Goal: Information Seeking & Learning: Learn about a topic

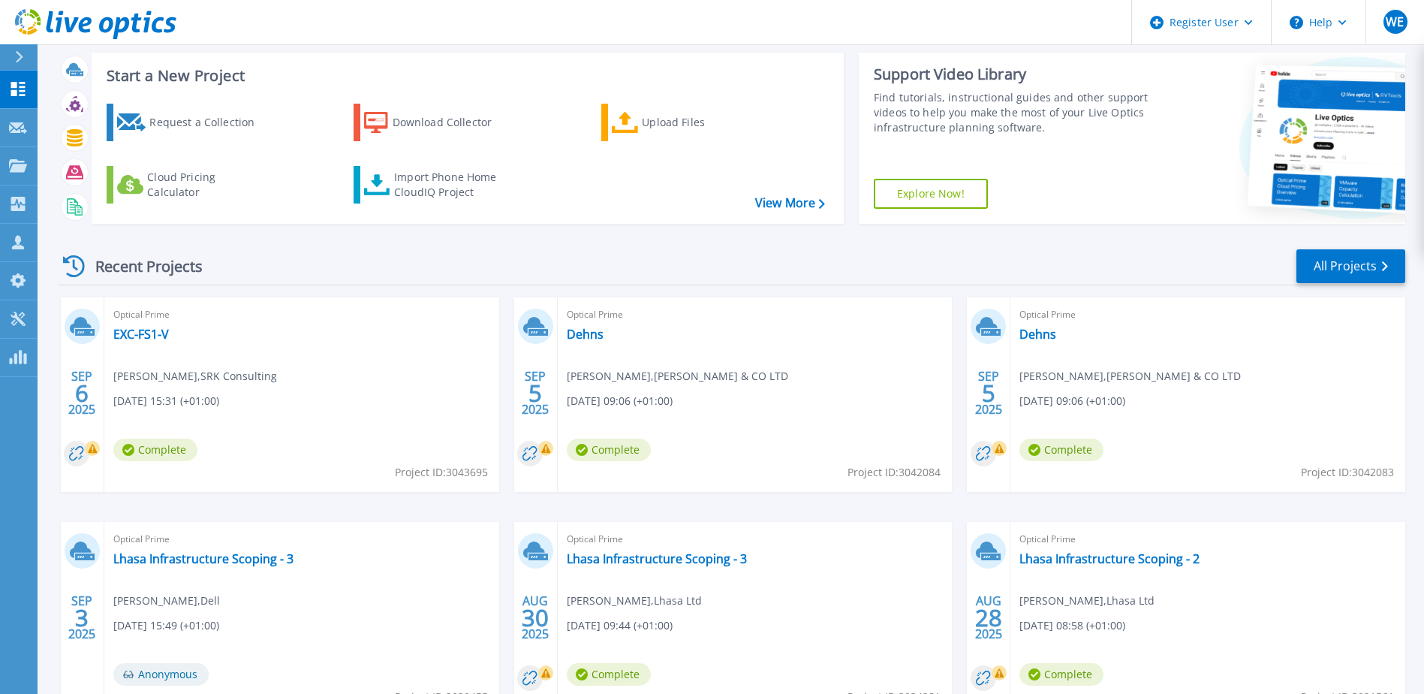
scroll to position [75, 0]
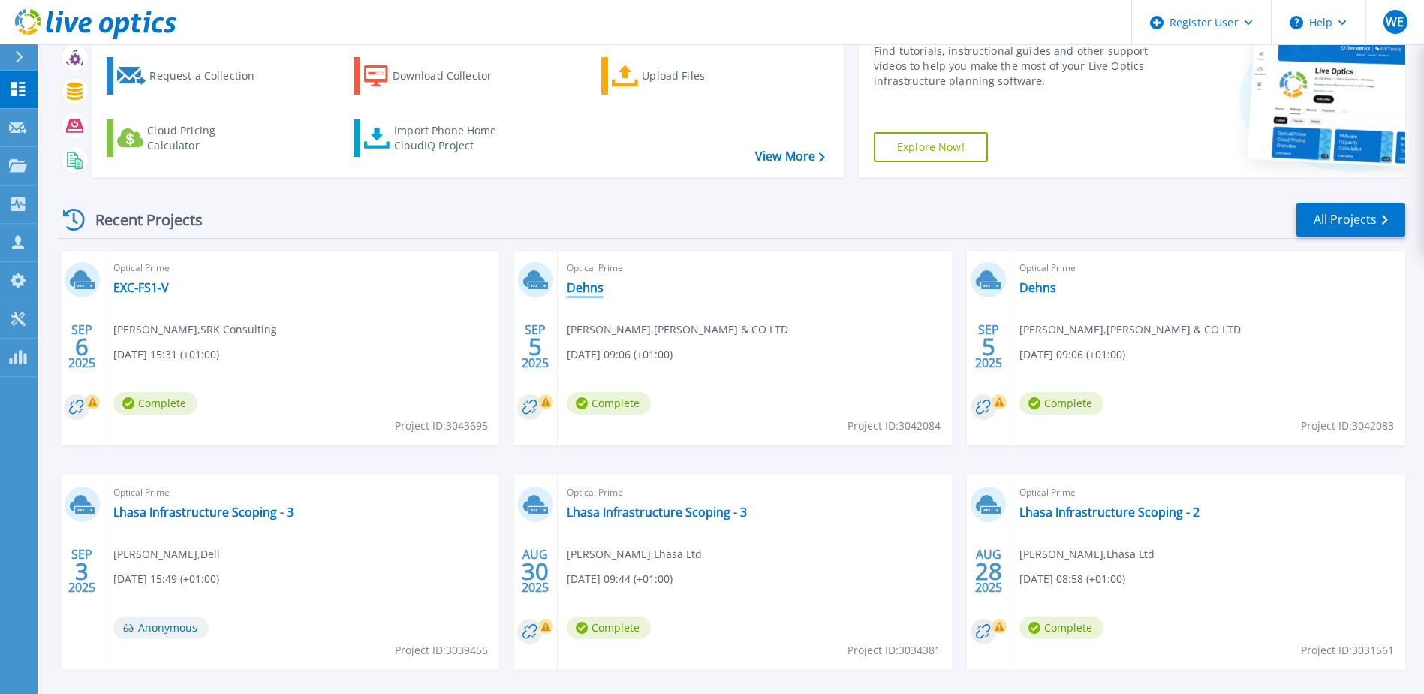
click at [576, 283] on link "Dehns" at bounding box center [585, 287] width 37 height 15
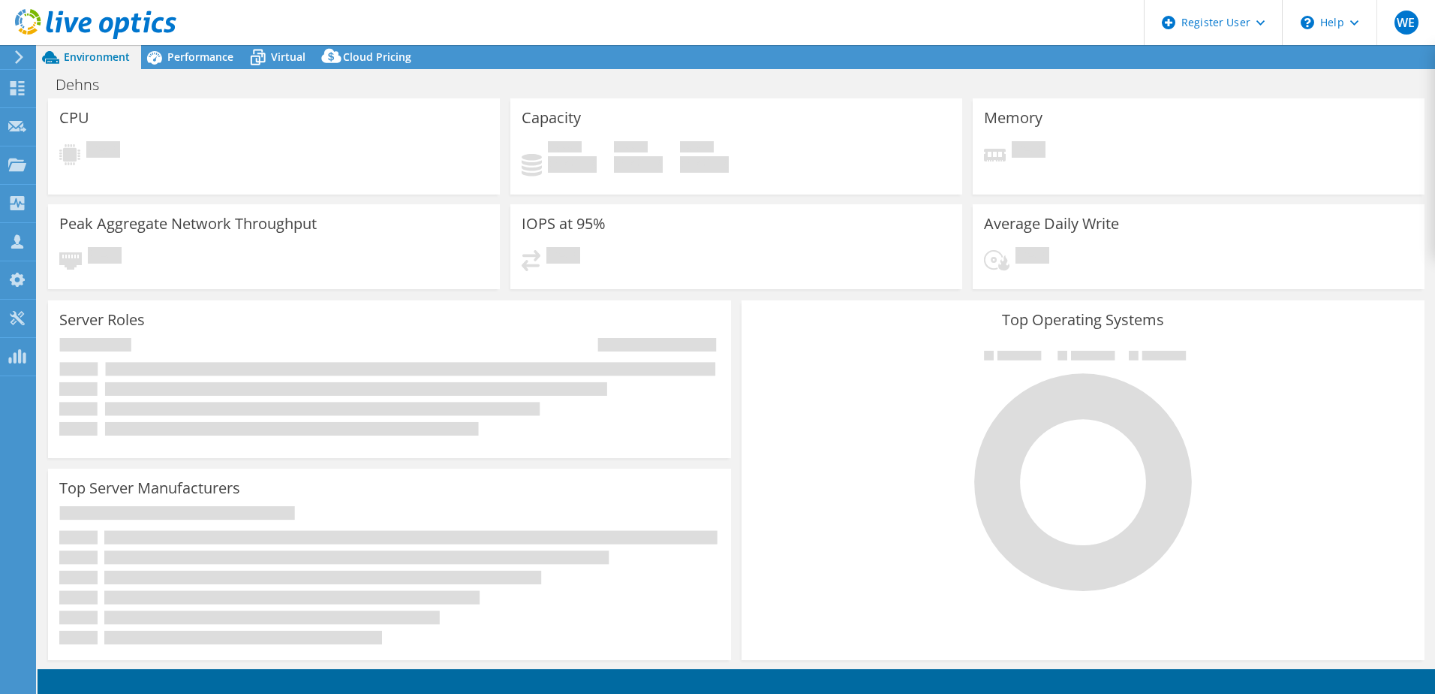
select select "USD"
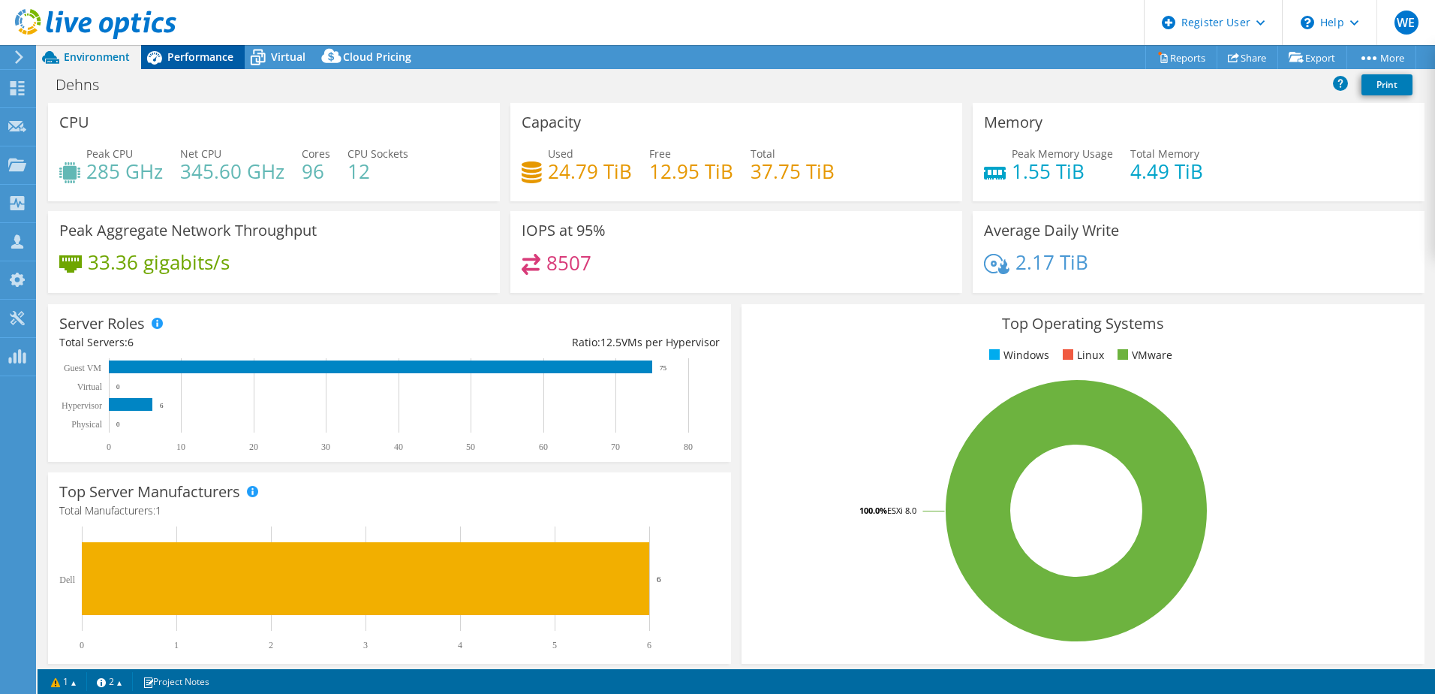
click at [178, 55] on span "Performance" at bounding box center [200, 57] width 66 height 14
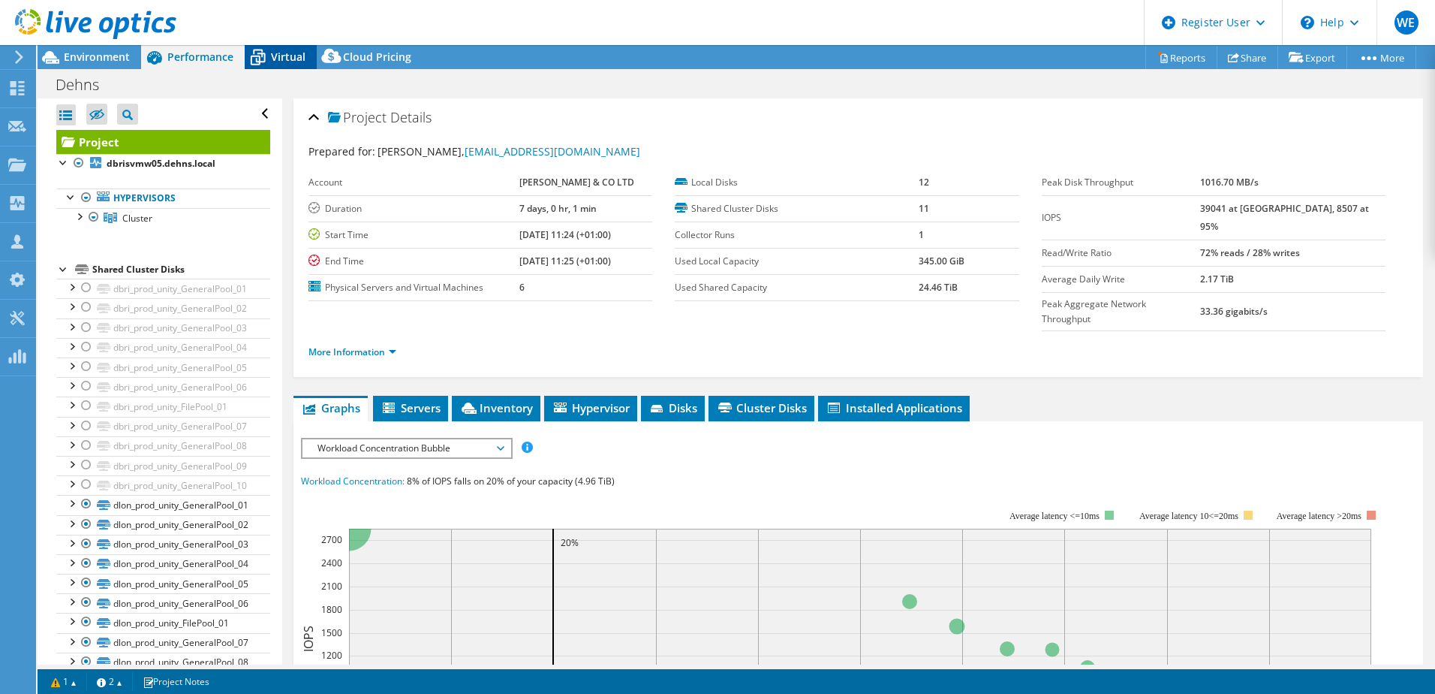
click at [286, 50] on span "Virtual" at bounding box center [288, 57] width 35 height 14
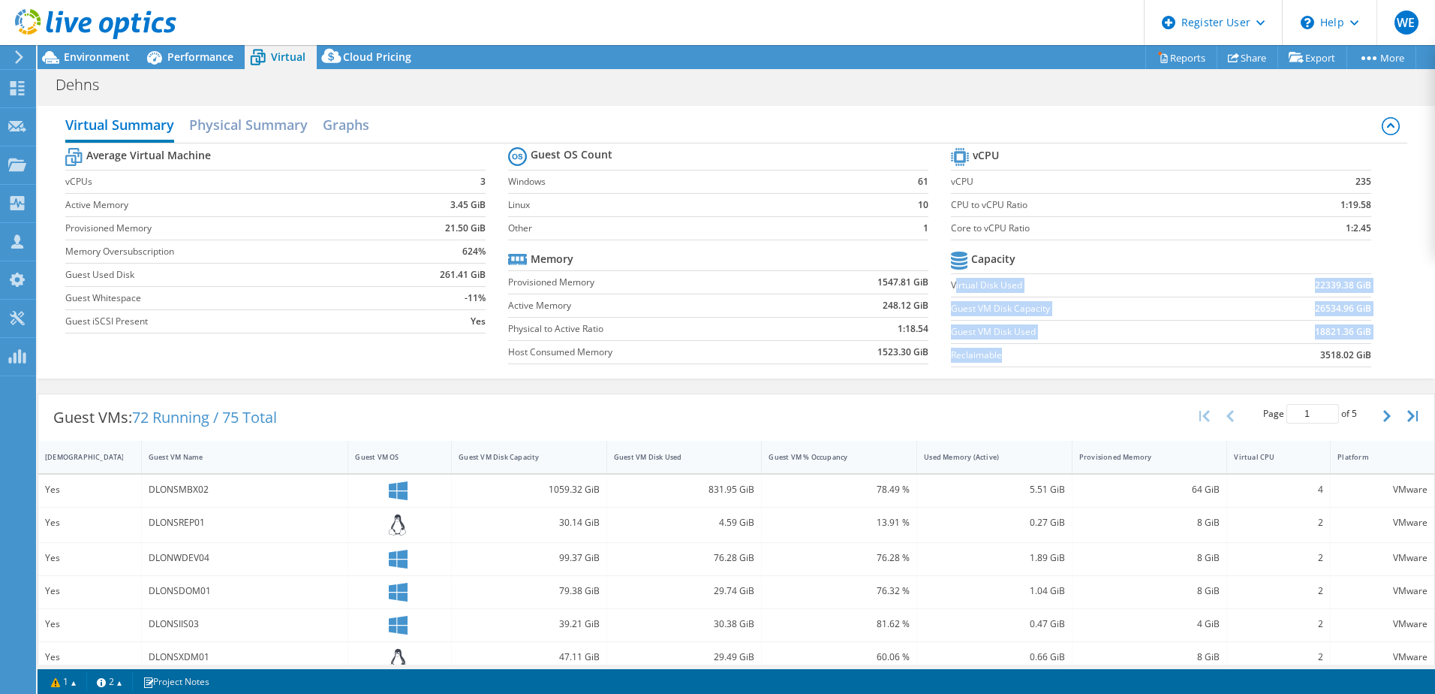
drag, startPoint x: 948, startPoint y: 283, endPoint x: 1118, endPoint y: 363, distance: 187.4
click at [1118, 363] on tbody "Capacity Virtual Disk Used 22339.38 GiB Guest VM Disk Capacity 26534.96 GiB Gue…" at bounding box center [1161, 307] width 420 height 119
click at [1118, 224] on label "Core to vCPU Ratio" at bounding box center [1106, 228] width 310 height 15
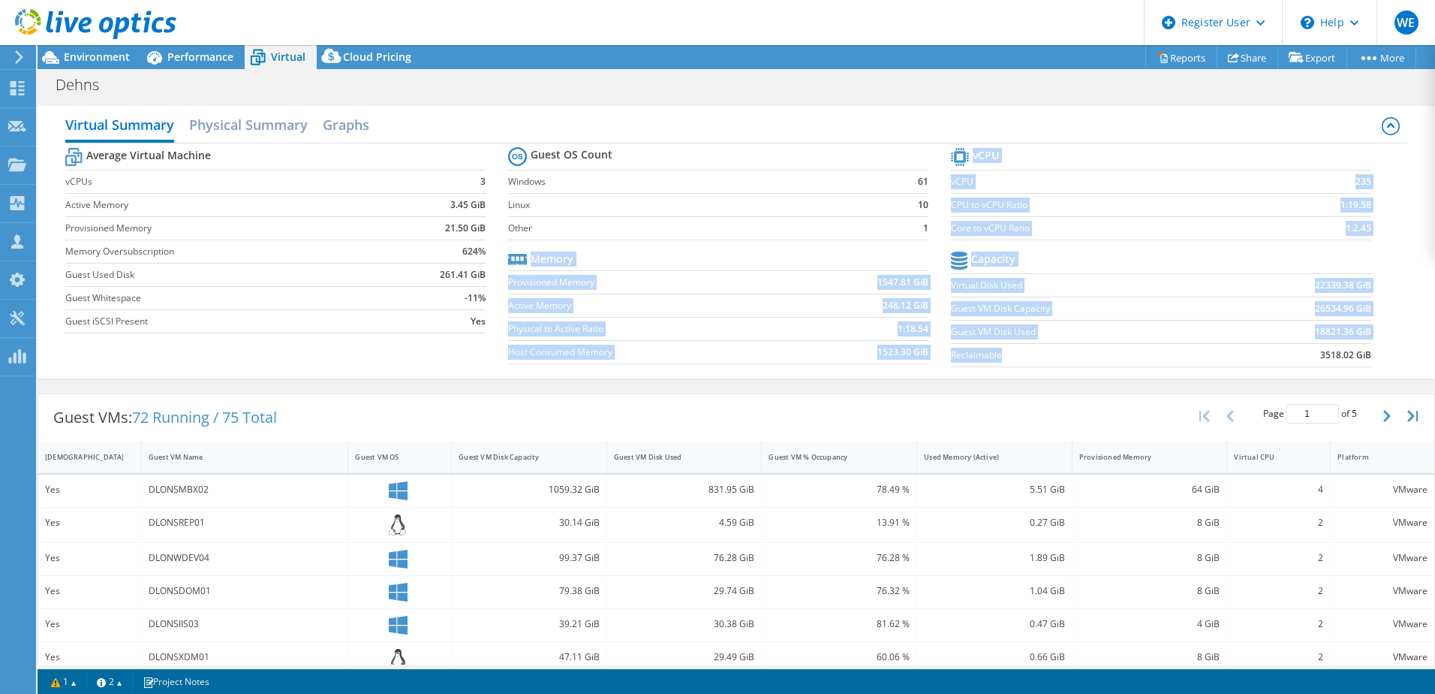
drag, startPoint x: 941, startPoint y: 282, endPoint x: 1061, endPoint y: 359, distance: 141.8
click at [1061, 359] on div "Average Virtual Machine vCPUs 3 Active Memory 3.45 GiB Provisioned Memory 21.50…" at bounding box center [736, 258] width 1342 height 231
drag, startPoint x: 1061, startPoint y: 359, endPoint x: 1082, endPoint y: 366, distance: 22.1
click at [1082, 366] on td "Reclaimable" at bounding box center [1088, 354] width 275 height 23
click at [1101, 354] on label "Reclaimable" at bounding box center [1088, 355] width 275 height 15
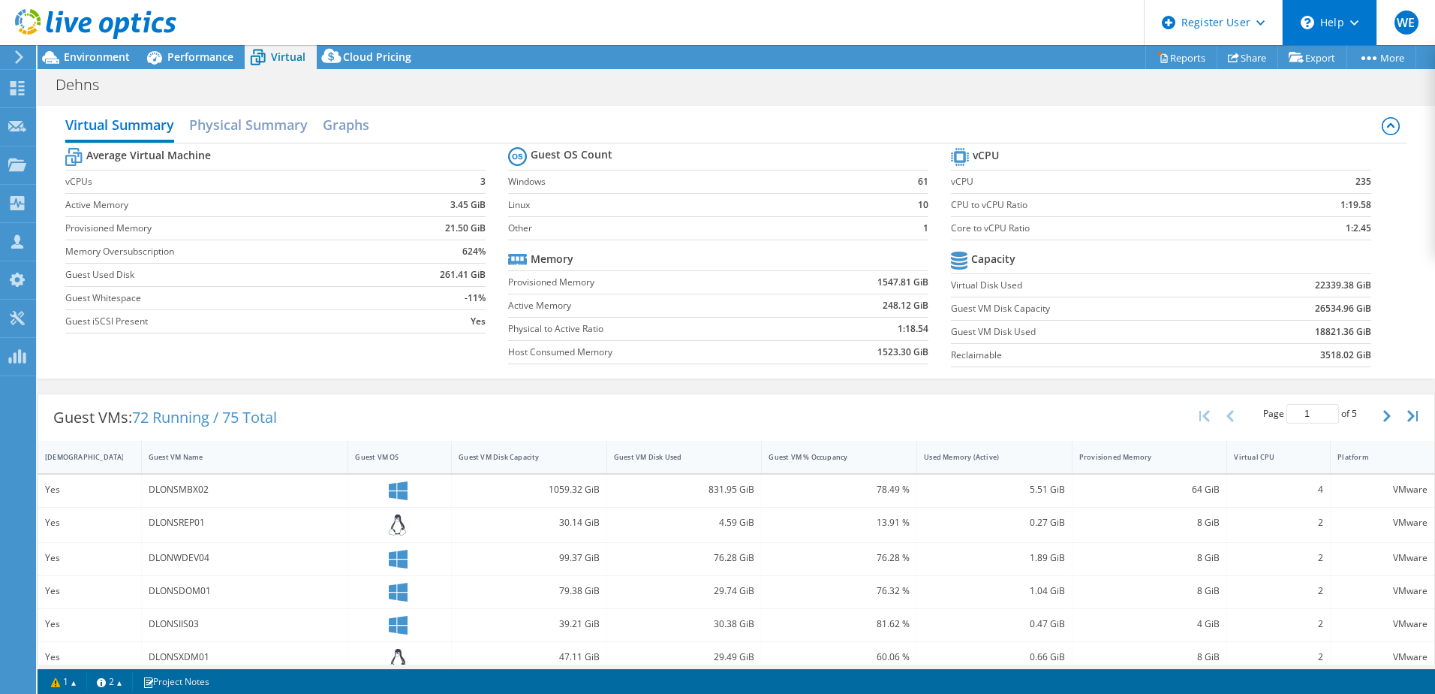
click at [1323, 31] on div "\n Help" at bounding box center [1329, 22] width 95 height 45
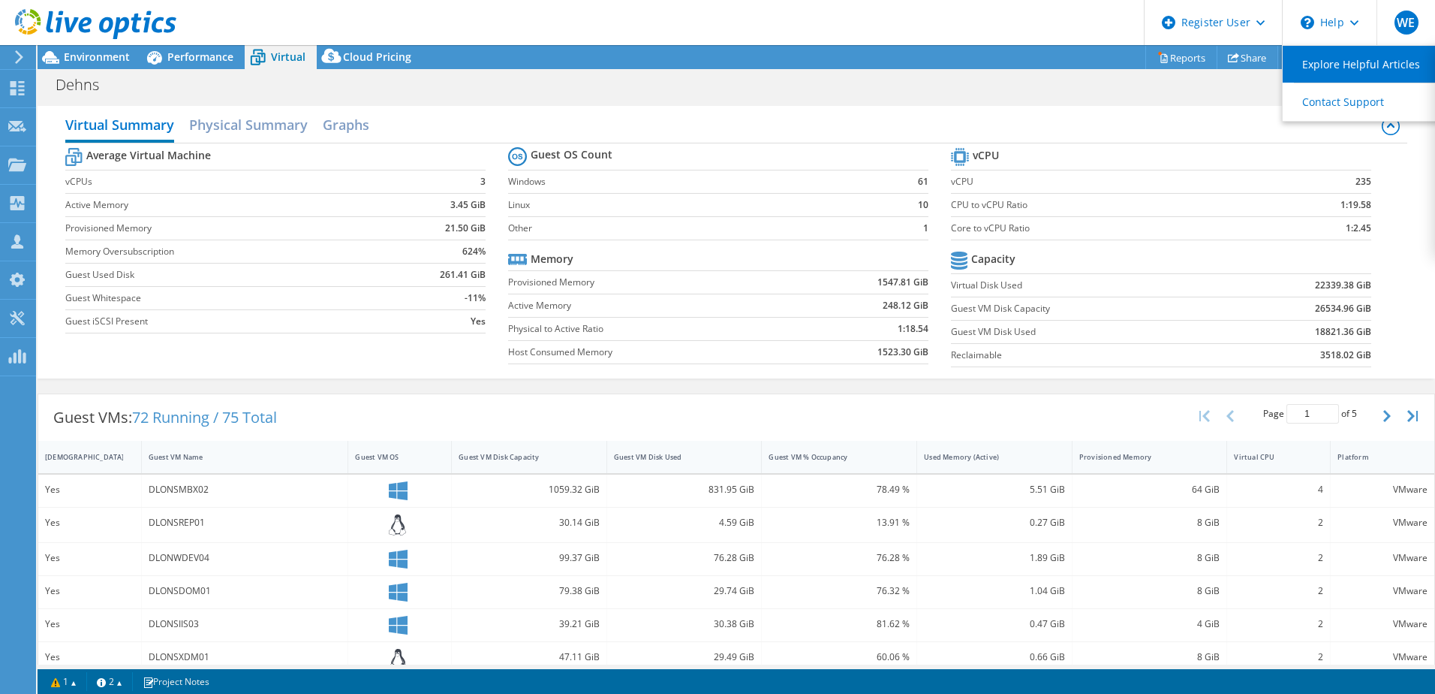
click at [1329, 71] on link "Explore Helpful Articles" at bounding box center [1366, 64] width 167 height 37
drag, startPoint x: 1007, startPoint y: 354, endPoint x: 944, endPoint y: 360, distance: 63.3
click at [951, 360] on label "Reclaimable" at bounding box center [1088, 355] width 275 height 15
drag, startPoint x: 944, startPoint y: 360, endPoint x: 973, endPoint y: 355, distance: 28.9
copy label "Reclaimable"
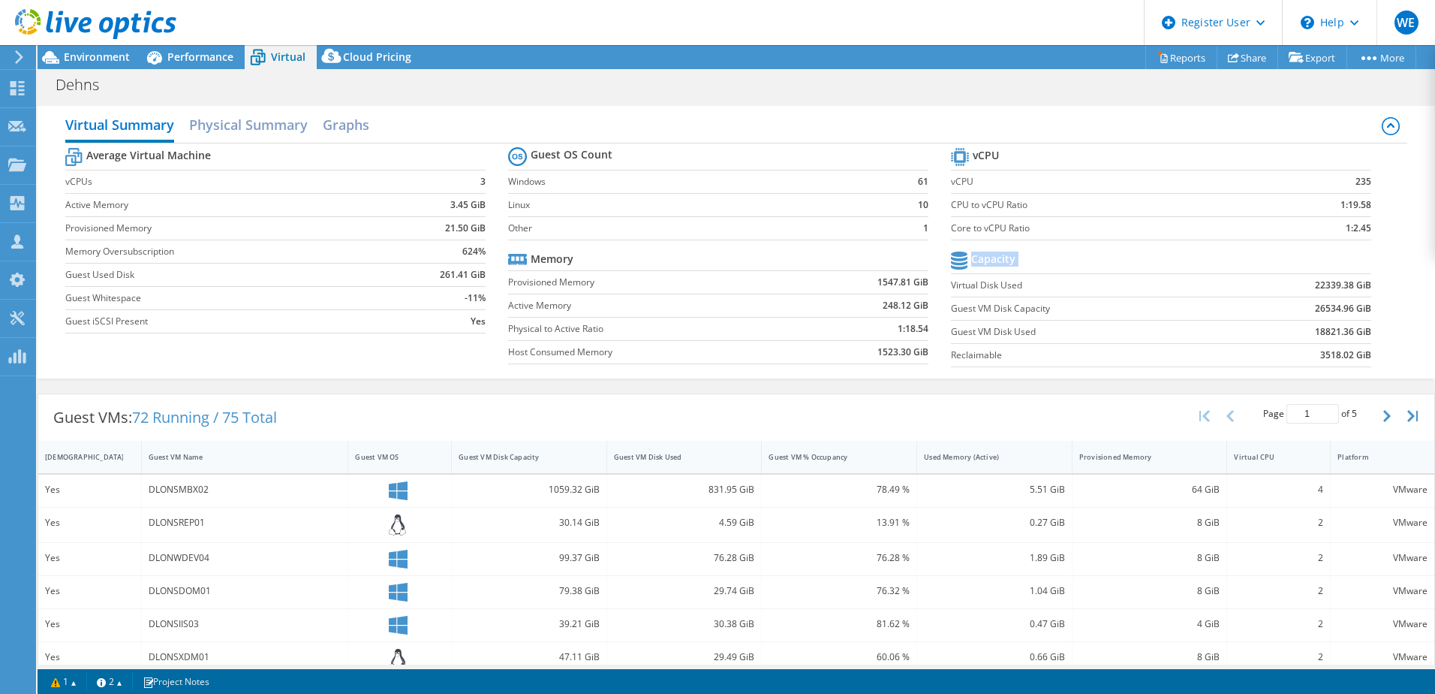
drag, startPoint x: 944, startPoint y: 284, endPoint x: 1362, endPoint y: 357, distance: 423.7
click at [1362, 357] on section "vCPU vCPU 235 CPU to vCPU Ratio 1:19.58 Core to vCPU Ratio 1:2.45 Capacity Virt…" at bounding box center [1172, 259] width 443 height 230
drag, startPoint x: 1362, startPoint y: 357, endPoint x: 1328, endPoint y: 281, distance: 82.3
copy tbody "Capacity"
click at [1289, 269] on td at bounding box center [1299, 261] width 146 height 26
